Goal: Find specific page/section: Find specific page/section

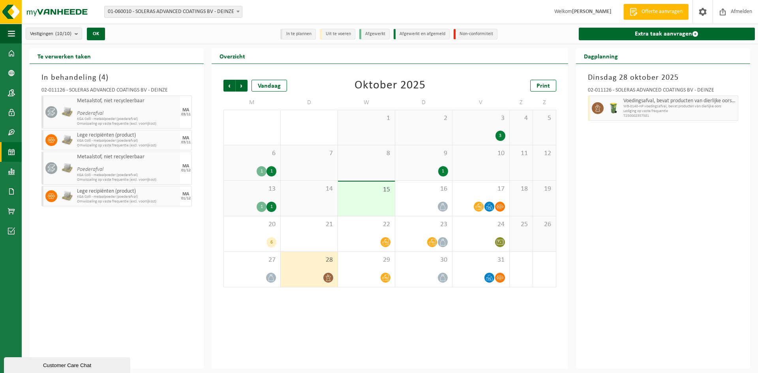
click at [308, 277] on div at bounding box center [309, 277] width 49 height 11
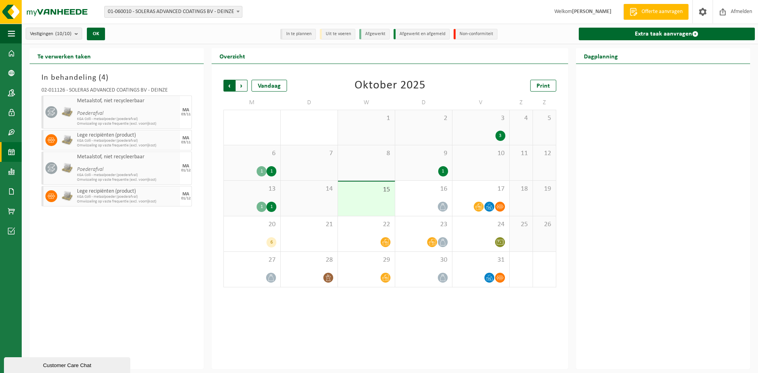
click at [244, 86] on span "Volgende" at bounding box center [242, 86] width 12 height 12
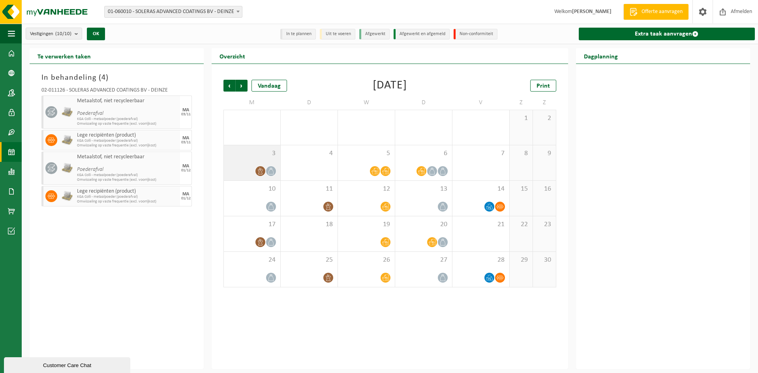
click at [246, 156] on span "3" at bounding box center [252, 153] width 49 height 9
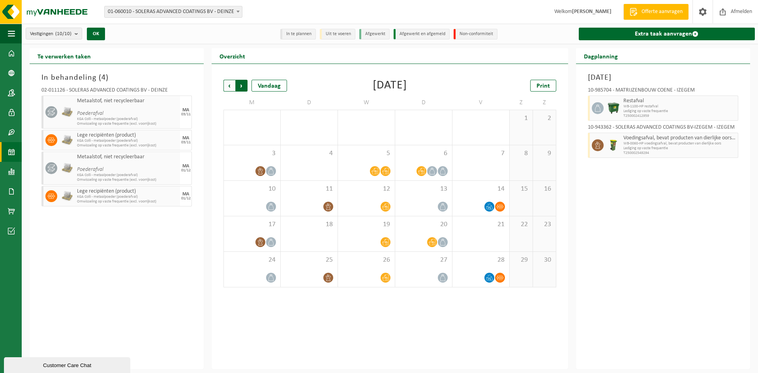
click at [229, 87] on span "Vorige" at bounding box center [230, 86] width 12 height 12
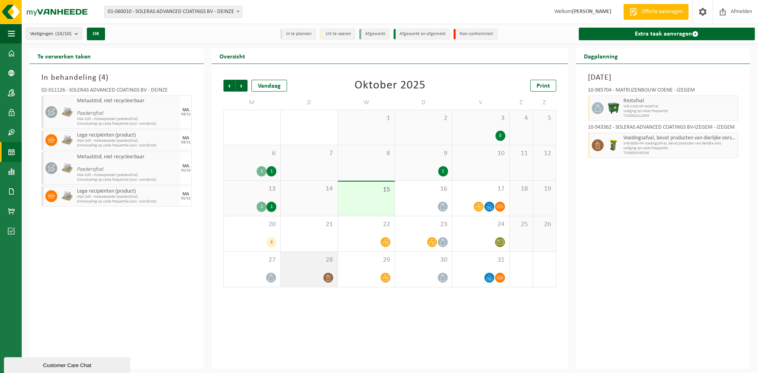
click at [301, 269] on div "28" at bounding box center [309, 269] width 57 height 35
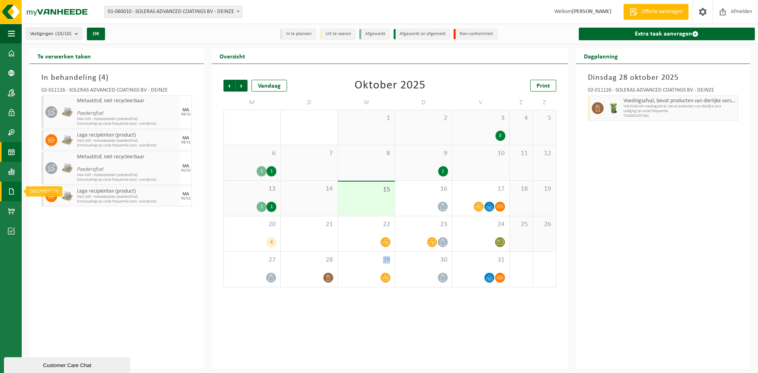
click at [15, 191] on link "Documenten" at bounding box center [11, 192] width 22 height 20
click at [44, 212] on link "Documenten" at bounding box center [55, 208] width 62 height 15
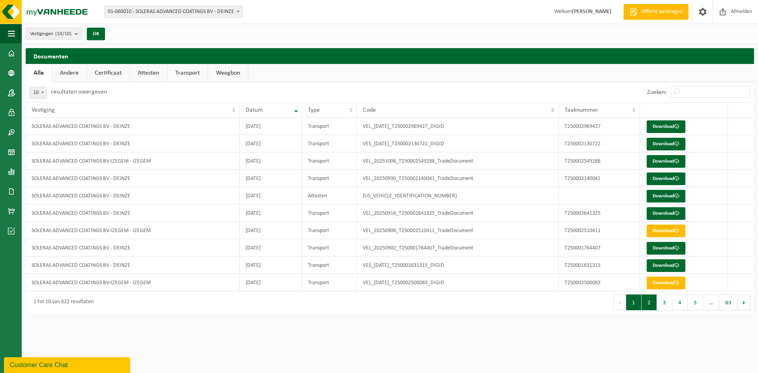
click at [648, 302] on button "2" at bounding box center [649, 303] width 15 height 16
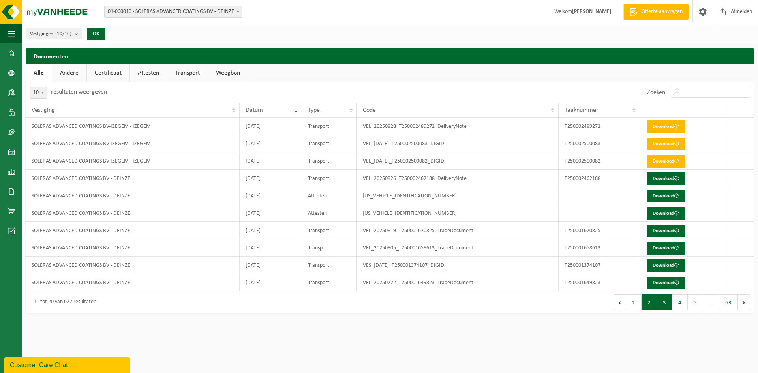
click at [661, 301] on button "3" at bounding box center [664, 303] width 15 height 16
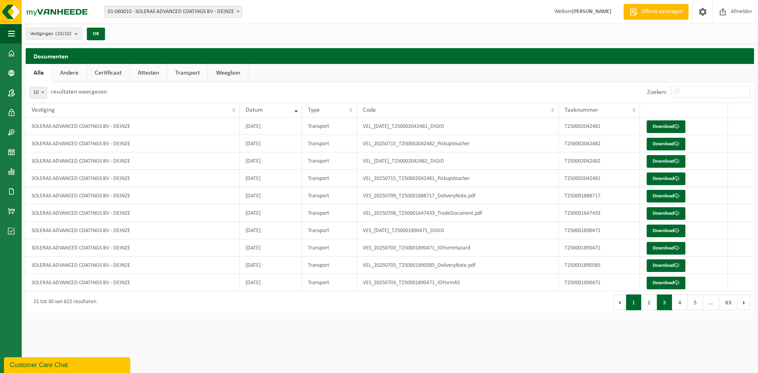
click at [627, 300] on button "1" at bounding box center [633, 303] width 15 height 16
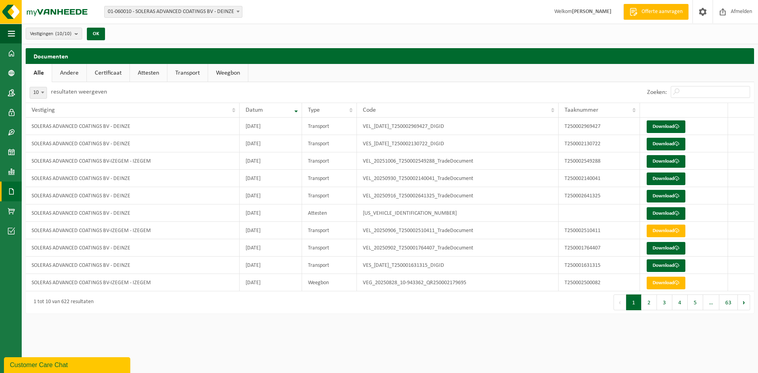
click at [4, 189] on link "Documenten" at bounding box center [11, 192] width 22 height 20
click at [47, 195] on span "Facturen" at bounding box center [56, 191] width 21 height 15
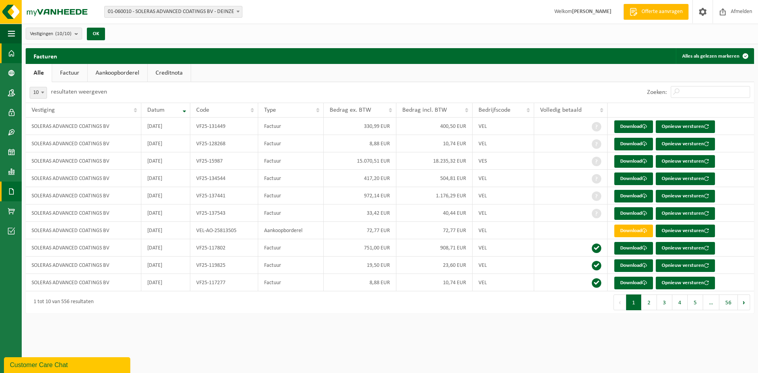
click at [14, 50] on span at bounding box center [11, 53] width 7 height 20
